Goal: Communication & Community: Answer question/provide support

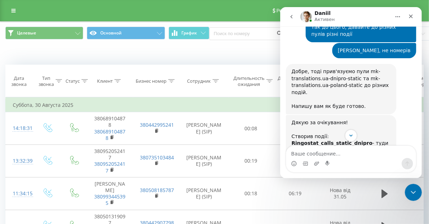
scroll to position [2217, 0]
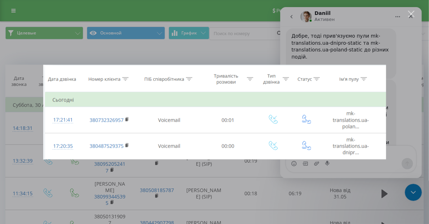
click at [397, 113] on div "Месенджер Intercom" at bounding box center [214, 112] width 429 height 224
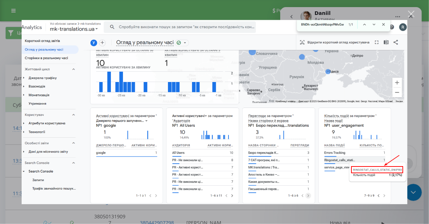
click at [418, 111] on div "Месенджер Intercom" at bounding box center [214, 112] width 429 height 224
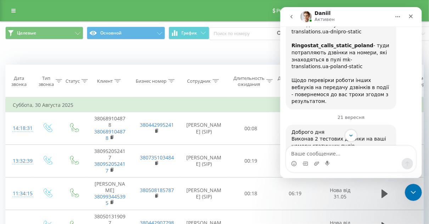
scroll to position [2323, 0]
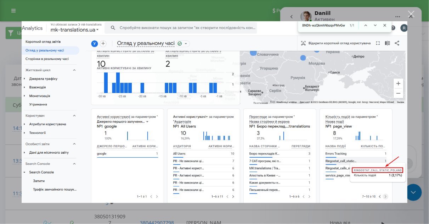
click at [413, 15] on div "Закрити" at bounding box center [411, 14] width 7 height 7
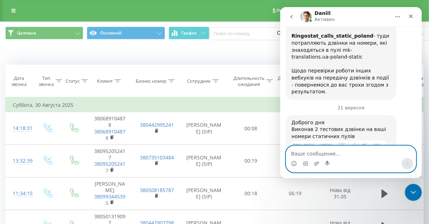
click at [341, 153] on textarea "Ваше сообщение..." at bounding box center [351, 152] width 130 height 12
type textarea "поки все дякую"
click at [404, 162] on button "Надіслати повідомлення…" at bounding box center [407, 163] width 11 height 11
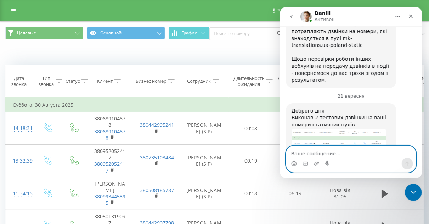
scroll to position [2344, 0]
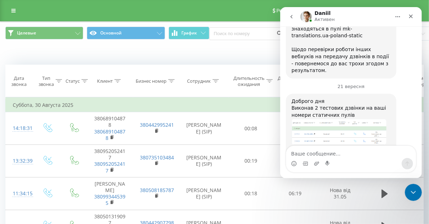
click at [290, 18] on icon "go back" at bounding box center [291, 17] width 6 height 6
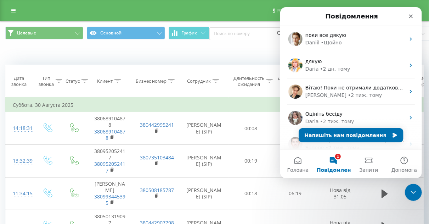
scroll to position [0, 0]
